Goal: Task Accomplishment & Management: Manage account settings

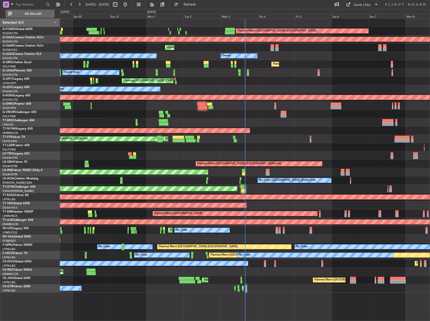
click at [23, 14] on span "All Aircraft" at bounding box center [33, 14] width 40 height 4
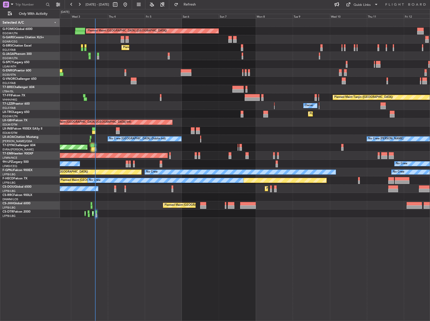
click at [87, 113] on div "Planned Maint Dusseldorf" at bounding box center [245, 114] width 370 height 8
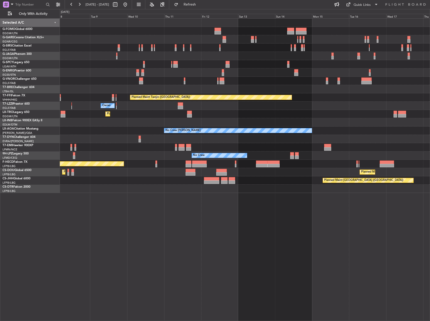
click at [75, 161] on div "Planned Maint [GEOGRAPHIC_DATA] ([GEOGRAPHIC_DATA]) Planned Maint Tianjin ([GEO…" at bounding box center [245, 106] width 370 height 174
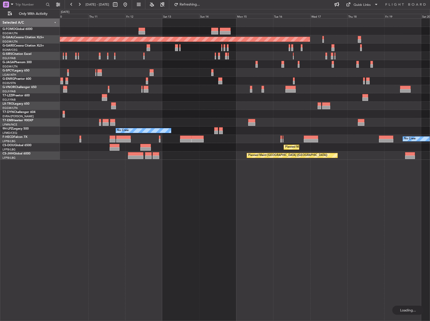
click at [92, 161] on div "Planned Maint Dusseldorf Owner Planned [GEOGRAPHIC_DATA] No Crew No Crew Planne…" at bounding box center [245, 169] width 370 height 303
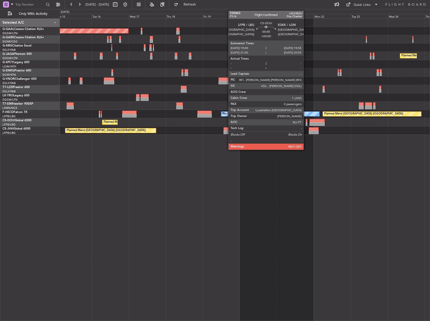
click at [306, 122] on div at bounding box center [307, 121] width 2 height 4
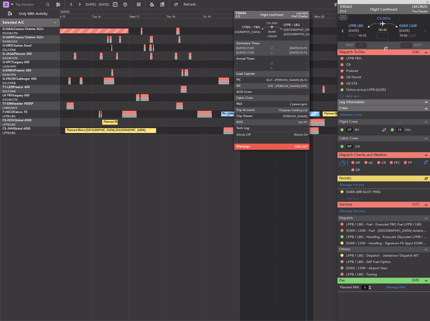
click at [312, 131] on div at bounding box center [314, 133] width 10 height 4
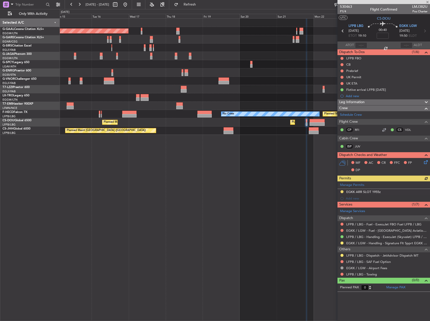
type input "2"
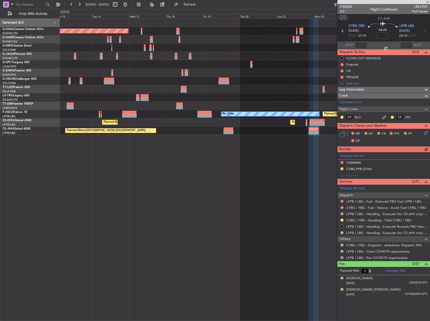
click at [341, 219] on div at bounding box center [342, 220] width 4 height 4
click at [343, 219] on button at bounding box center [342, 220] width 3 height 3
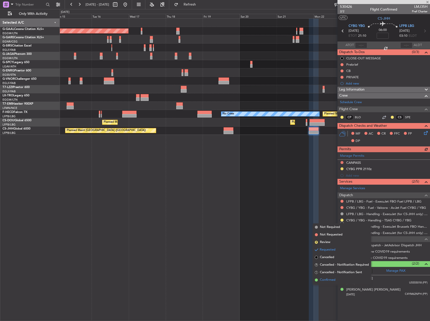
click at [325, 280] on span "Confirmed" at bounding box center [328, 279] width 16 height 5
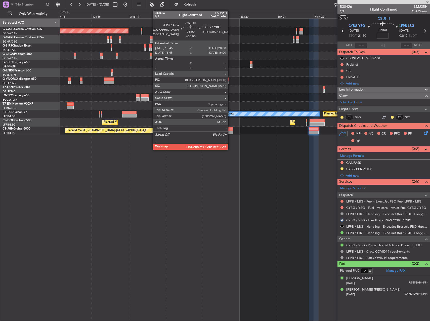
click at [230, 131] on div at bounding box center [229, 133] width 10 height 4
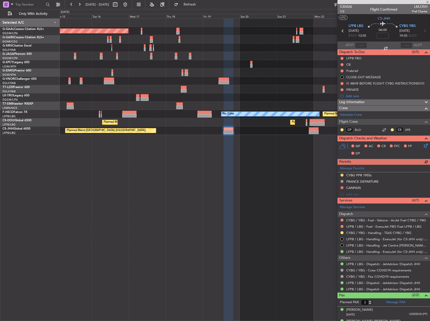
click at [345, 232] on div "CYBG / YBG - Handling - TSAS CYBG / YBG" at bounding box center [384, 233] width 93 height 6
click at [342, 232] on button at bounding box center [342, 232] width 3 height 3
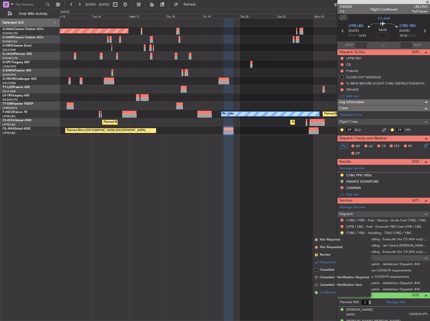
click at [332, 292] on span "Confirmed" at bounding box center [328, 292] width 16 height 5
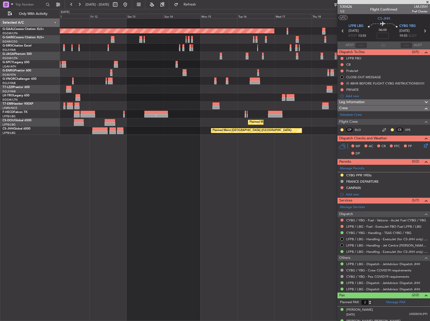
click at [370, 77] on fb-app "[DATE] - [DATE] Refresh Quick Links Only With Activity Planned [GEOGRAPHIC_DATA…" at bounding box center [215, 162] width 430 height 317
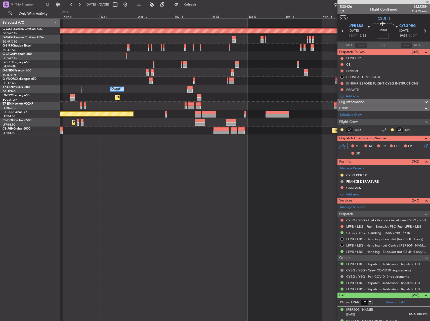
click at [418, 95] on fb-app "[DATE] - [DATE] Refresh Quick Links Only With Activity Planned [GEOGRAPHIC_DATA…" at bounding box center [215, 162] width 430 height 317
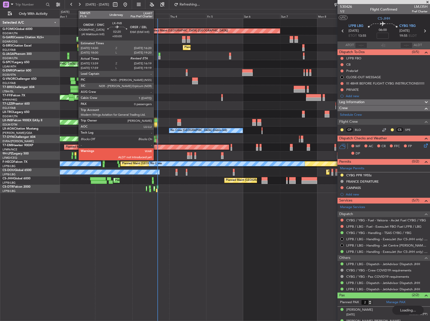
click at [155, 120] on div at bounding box center [155, 121] width 4 height 4
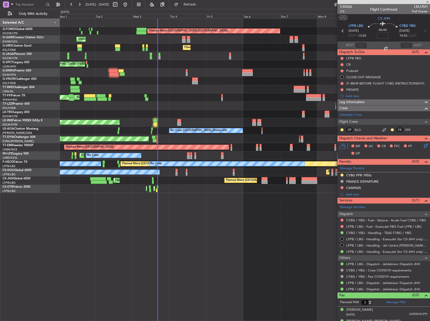
type input "13:59"
type input "0"
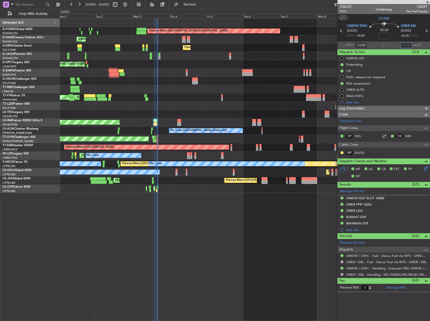
click at [408, 45] on input "text" at bounding box center [406, 45] width 12 height 6
type input "16:25"
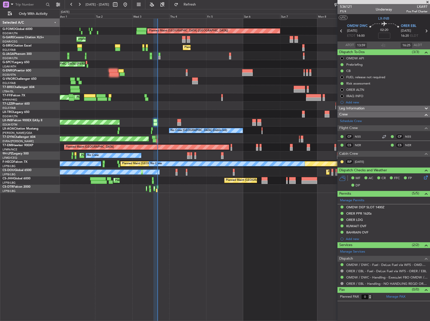
click at [0, 74] on html "[DATE] - [DATE] Refresh Quick Links Only With Activity Planned Maint [GEOGRAPHI…" at bounding box center [215, 160] width 430 height 321
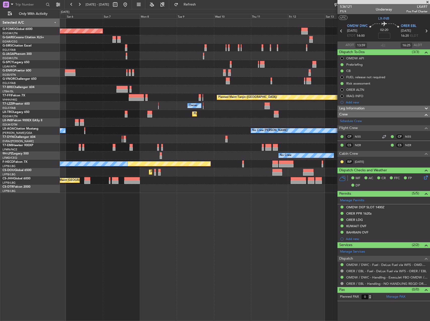
click at [73, 79] on div at bounding box center [245, 81] width 370 height 8
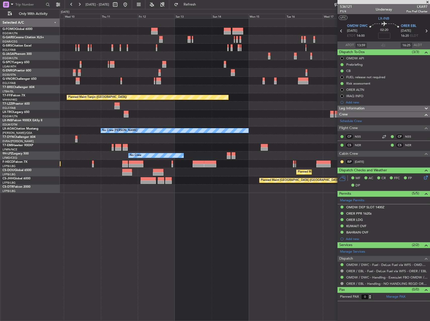
click at [86, 73] on div "Planned Maint Tianjin ([GEOGRAPHIC_DATA]) Owner Planned [GEOGRAPHIC_DATA] No Cr…" at bounding box center [245, 106] width 370 height 174
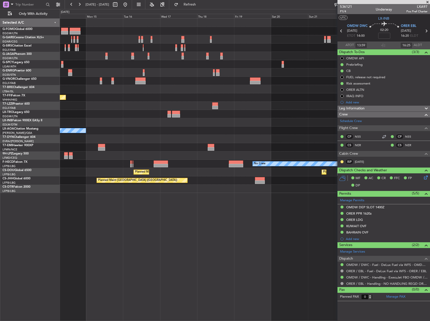
click at [79, 80] on div "Planned Maint [GEOGRAPHIC_DATA] ([GEOGRAPHIC_DATA]) Planned Maint Tianjin ([GEO…" at bounding box center [245, 106] width 370 height 174
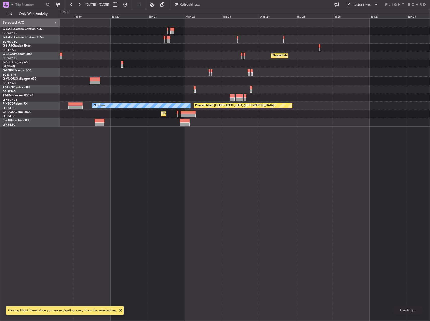
click at [188, 69] on div at bounding box center [245, 72] width 370 height 8
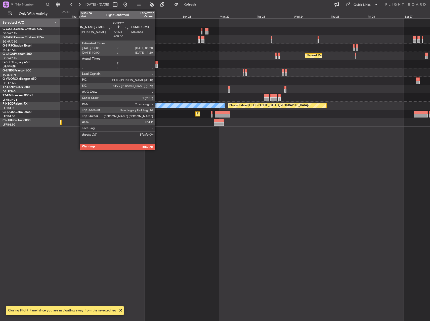
click at [157, 64] on div at bounding box center [156, 66] width 2 height 4
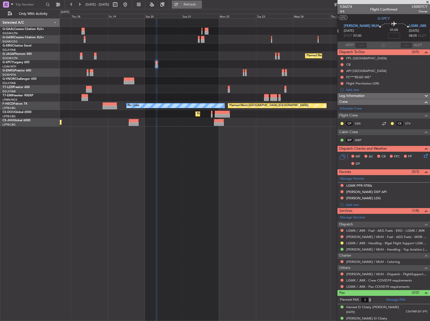
click at [200, 5] on span "Refresh" at bounding box center [189, 5] width 21 height 4
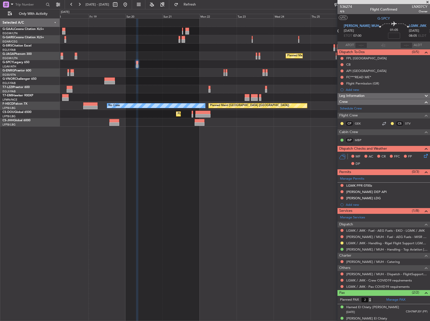
click at [248, 91] on div at bounding box center [245, 89] width 370 height 8
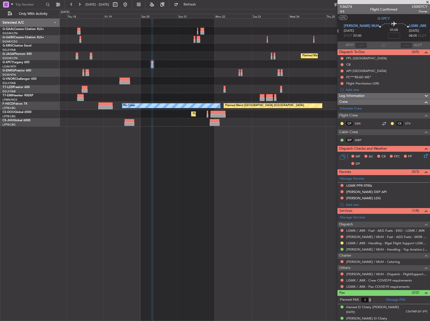
click at [151, 123] on div "Planned Maint [GEOGRAPHIC_DATA] ([GEOGRAPHIC_DATA])" at bounding box center [245, 122] width 370 height 8
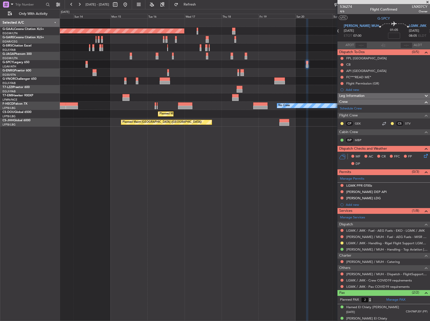
click at [404, 130] on fb-app "[DATE] - [DATE] Refresh Quick Links Only With Activity Planned [GEOGRAPHIC_DATA…" at bounding box center [215, 162] width 430 height 317
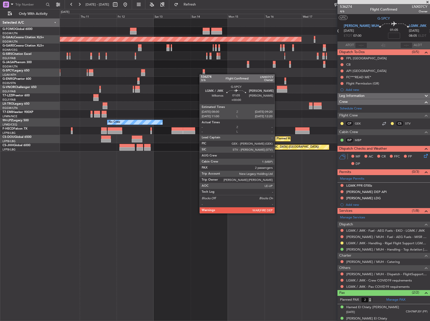
click at [204, 74] on div at bounding box center [204, 74] width 2 height 4
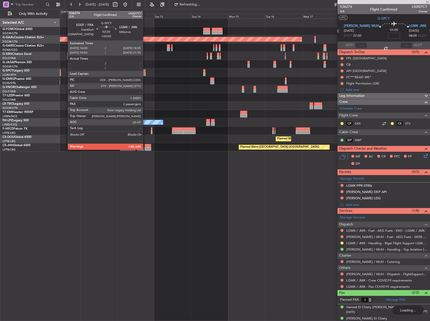
click at [145, 72] on div at bounding box center [144, 71] width 4 height 4
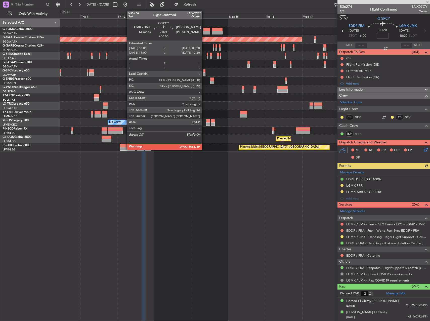
click at [204, 71] on div at bounding box center [204, 71] width 2 height 4
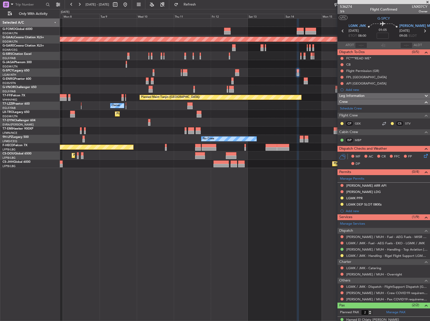
click at [298, 107] on div "Planned Maint [GEOGRAPHIC_DATA] ([GEOGRAPHIC_DATA]) Planned [GEOGRAPHIC_DATA] P…" at bounding box center [245, 93] width 370 height 149
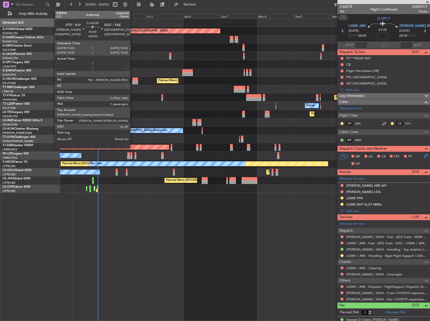
click at [132, 78] on div at bounding box center [135, 79] width 6 height 4
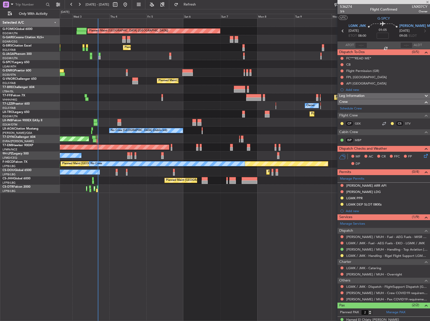
type input "1"
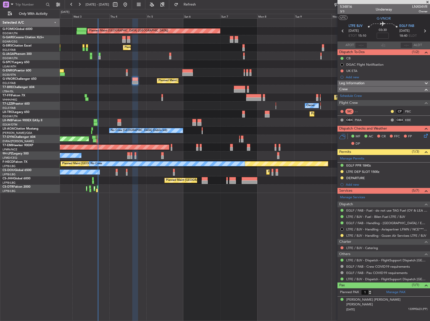
click at [342, 170] on button at bounding box center [342, 171] width 3 height 3
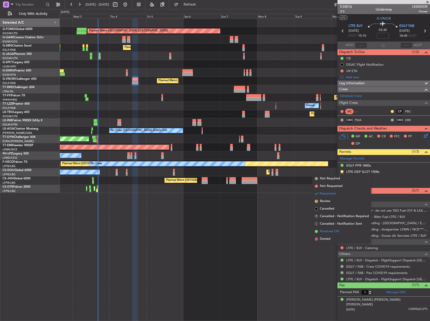
click at [327, 231] on span "Received OK" at bounding box center [329, 231] width 19 height 5
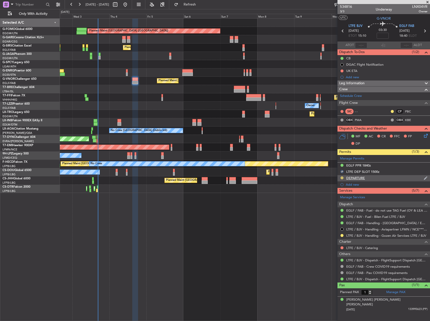
click at [341, 178] on button at bounding box center [342, 177] width 3 height 3
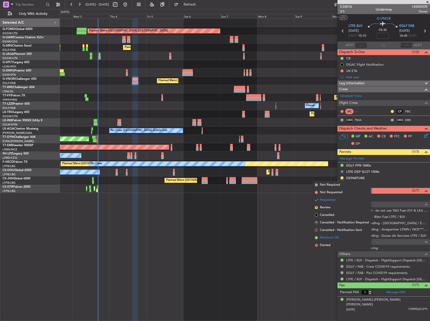
click at [331, 237] on span "Received OK" at bounding box center [329, 237] width 19 height 5
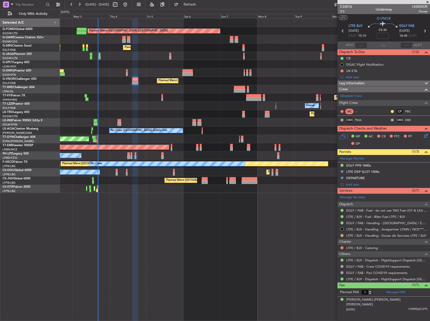
click at [341, 234] on button at bounding box center [342, 235] width 3 height 3
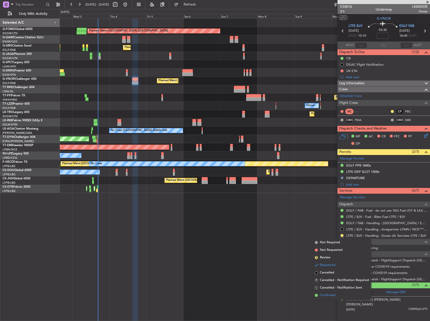
click at [329, 294] on span "Confirmed" at bounding box center [328, 295] width 16 height 5
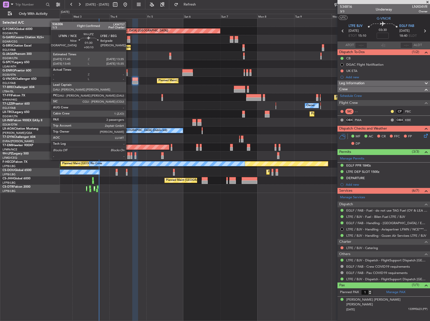
click at [128, 154] on div at bounding box center [128, 154] width 3 height 4
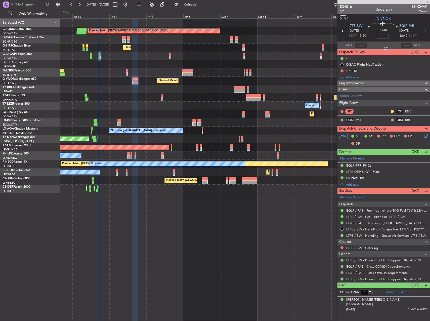
type input "+00:10"
type input "2"
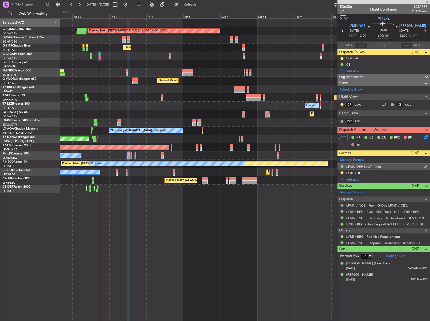
click at [399, 166] on div "LFMN DEP SLOT 1200z" at bounding box center [384, 167] width 93 height 6
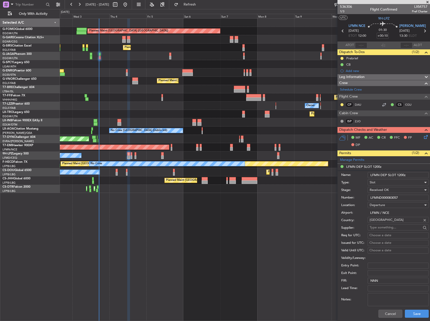
click at [390, 197] on input "LFMND000083057" at bounding box center [398, 198] width 61 height 6
paste input "text"
type input "LFMND000083057"
click at [400, 175] on input "LFMN DEP SLOT 1200z" at bounding box center [398, 175] width 61 height 6
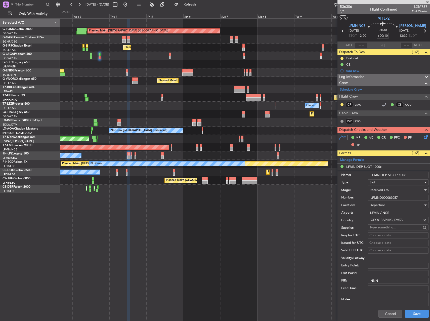
click at [403, 175] on input "LFMN DEP SLOT 1100z" at bounding box center [398, 175] width 61 height 6
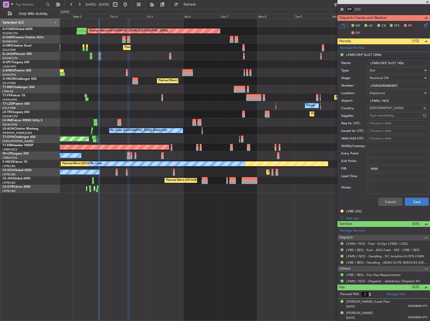
type input "LFMN DEP SLOT 145z"
click at [417, 205] on button "Save" at bounding box center [417, 202] width 24 height 8
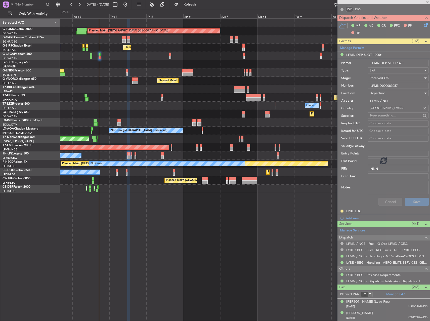
scroll to position [0, 0]
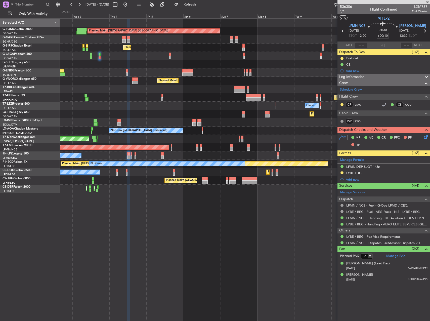
click at [370, 166] on div "LFMN DEP SLOT 145z" at bounding box center [362, 167] width 33 height 4
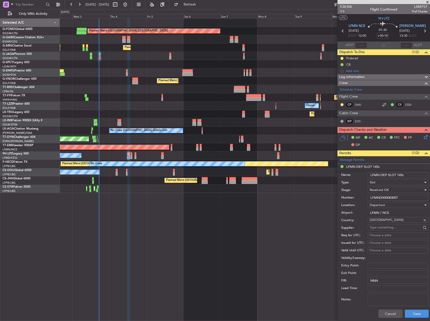
click at [391, 198] on input "LFMND000083057" at bounding box center [398, 198] width 61 height 6
paste input "text"
type input "LFMND000083057"
click at [400, 176] on input "LFMN DEP SLOT 145z" at bounding box center [398, 175] width 61 height 6
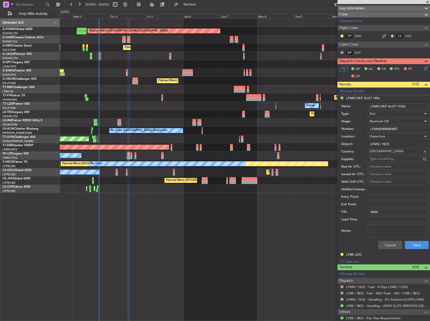
scroll to position [75, 0]
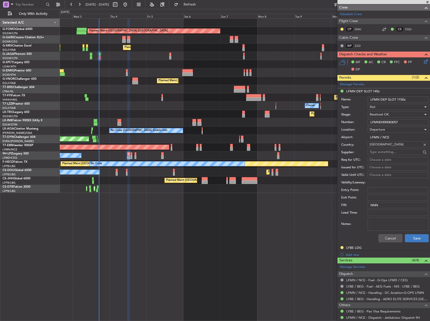
type input "LFMN DEP SLOT 1150z"
click at [411, 236] on button "Save" at bounding box center [417, 238] width 24 height 8
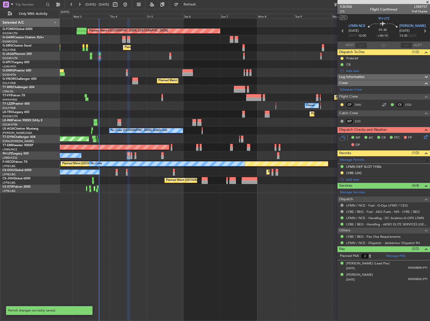
scroll to position [0, 0]
